Goal: Information Seeking & Learning: Find specific page/section

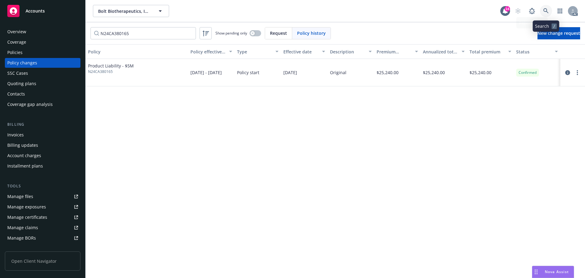
click at [548, 8] on link at bounding box center [546, 11] width 12 height 12
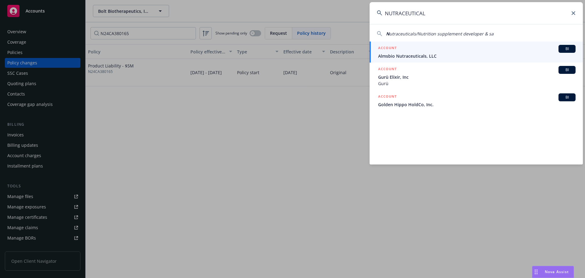
type input "NUTRACEUTICAL"
drag, startPoint x: 573, startPoint y: 13, endPoint x: 529, endPoint y: 1, distance: 45.7
click at [573, 14] on icon at bounding box center [574, 13] width 4 height 4
